Goal: Navigation & Orientation: Go to known website

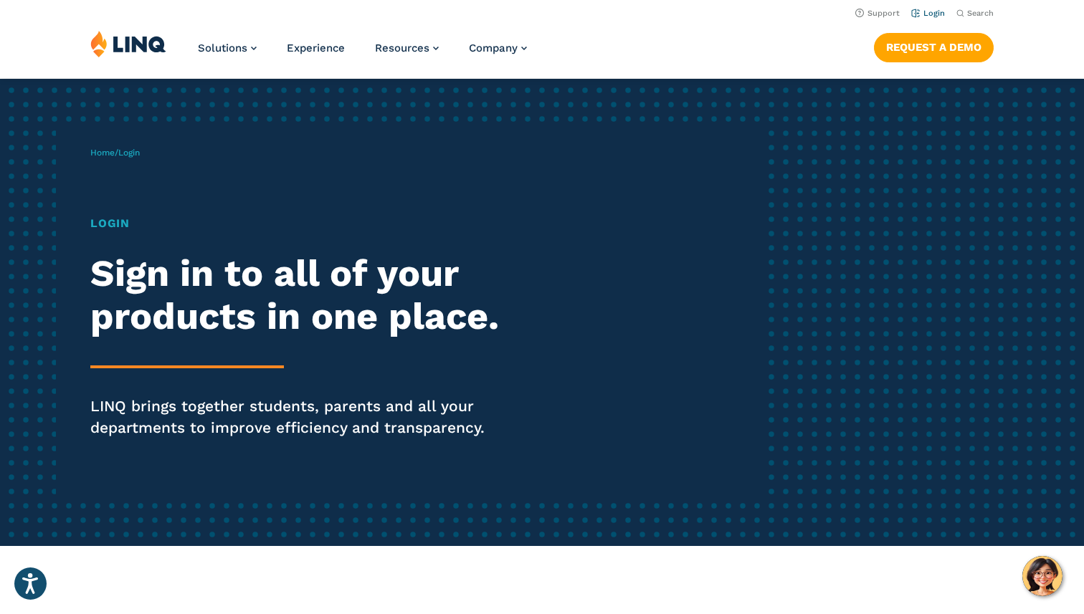
click at [937, 11] on link "Login" at bounding box center [928, 13] width 34 height 9
click at [929, 16] on link "Login" at bounding box center [928, 13] width 34 height 9
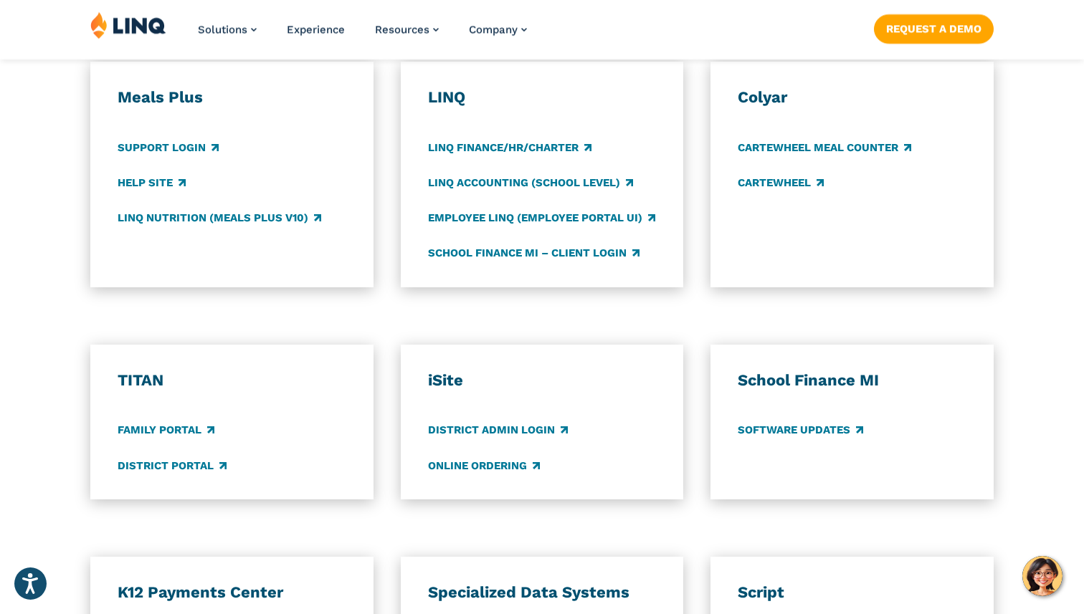
scroll to position [831, 0]
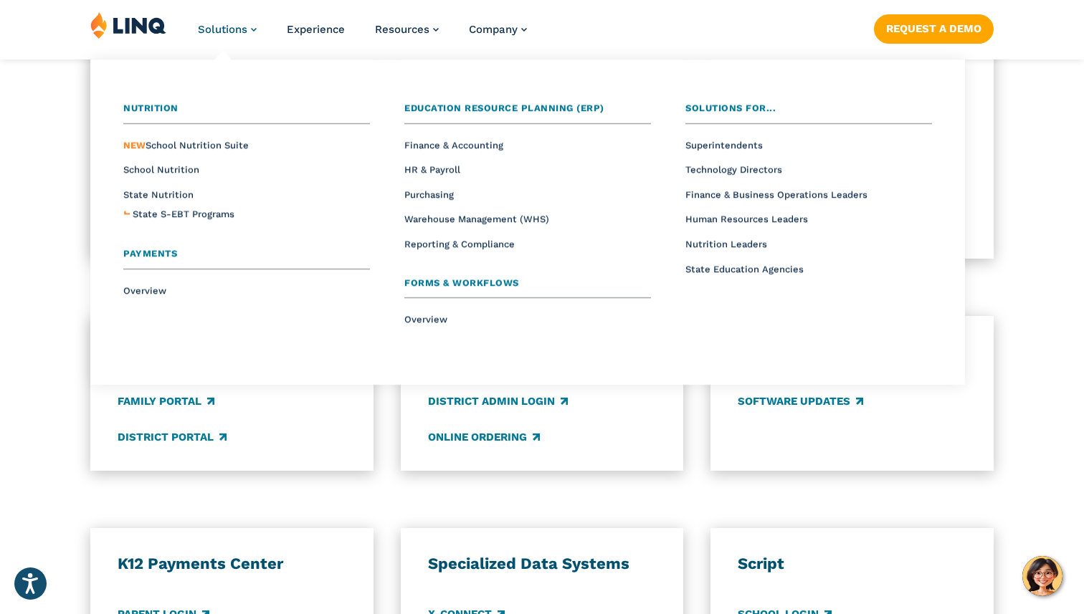
click at [226, 27] on span "Solutions" at bounding box center [222, 29] width 49 height 13
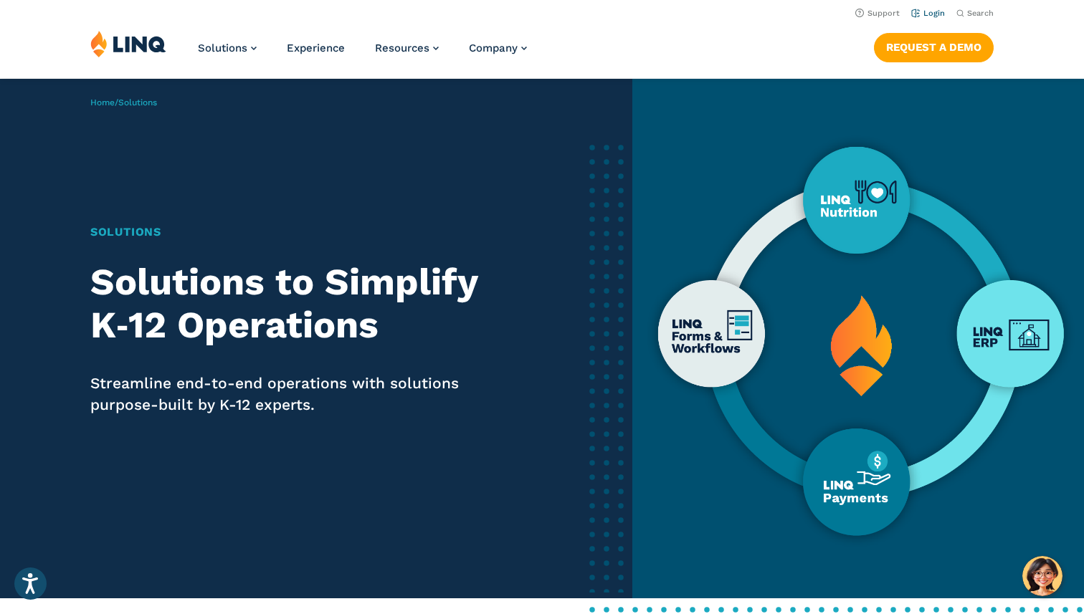
click at [932, 14] on link "Login" at bounding box center [928, 13] width 34 height 9
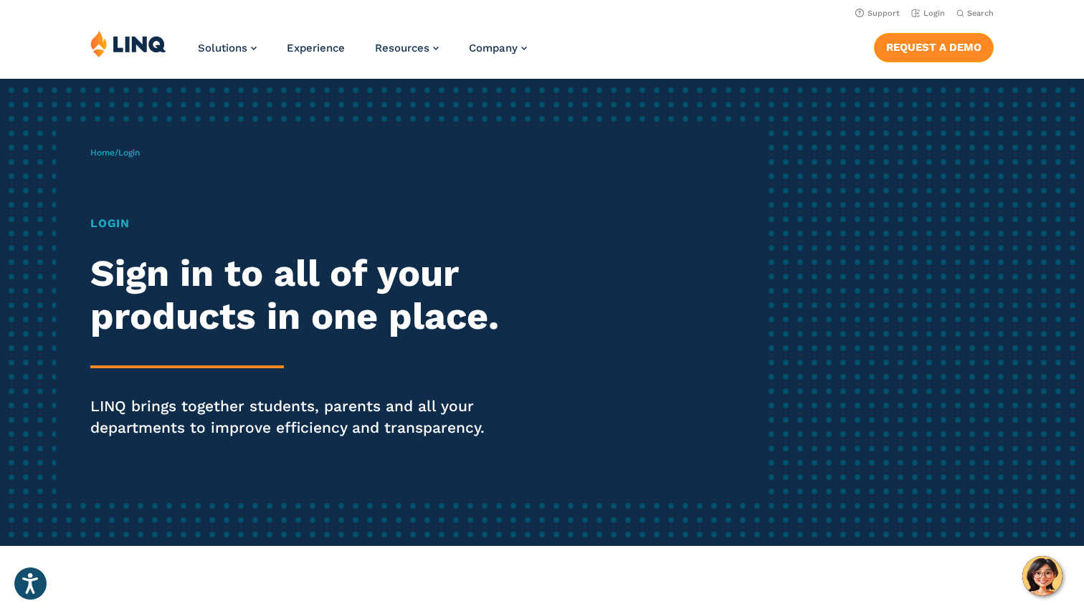
click at [950, 49] on link "Request a Demo" at bounding box center [934, 47] width 120 height 29
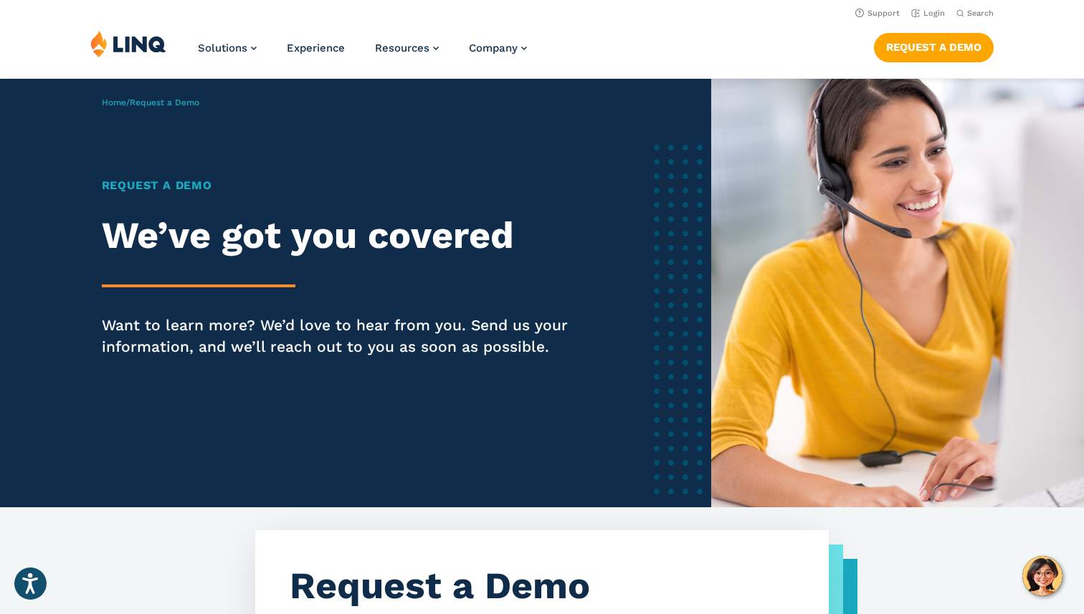
click at [128, 41] on img at bounding box center [128, 43] width 76 height 27
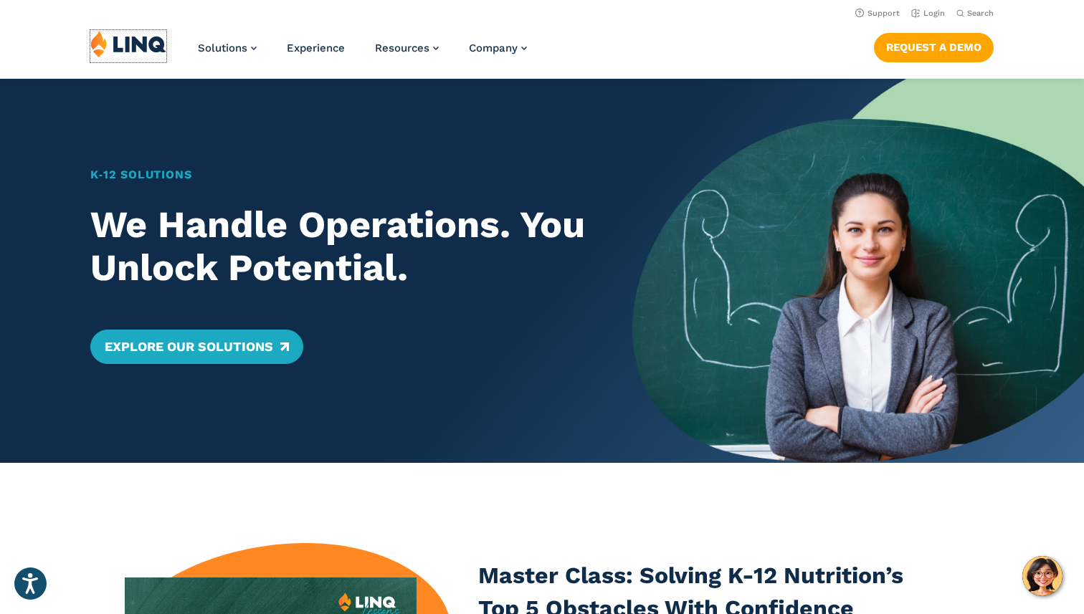
click at [128, 41] on img at bounding box center [128, 43] width 76 height 27
